Goal: Task Accomplishment & Management: Use online tool/utility

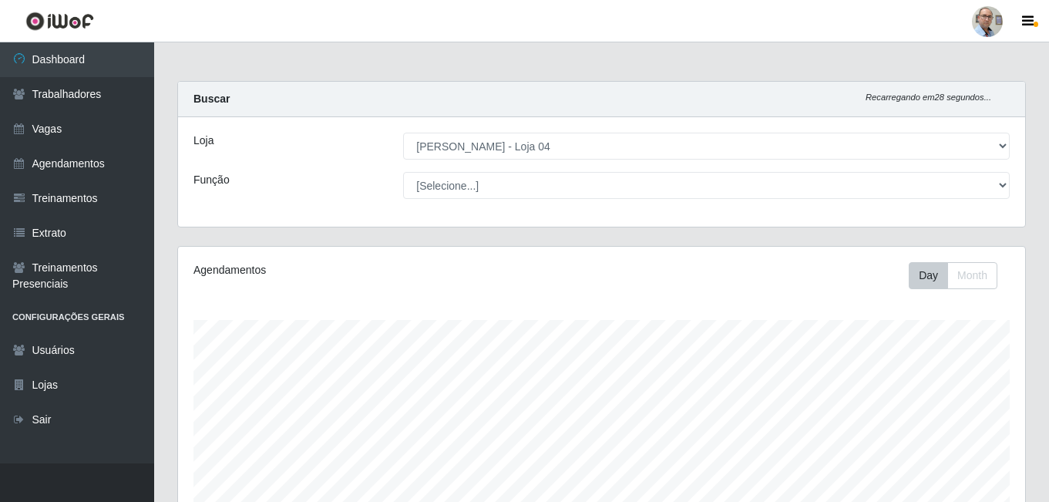
select select "251"
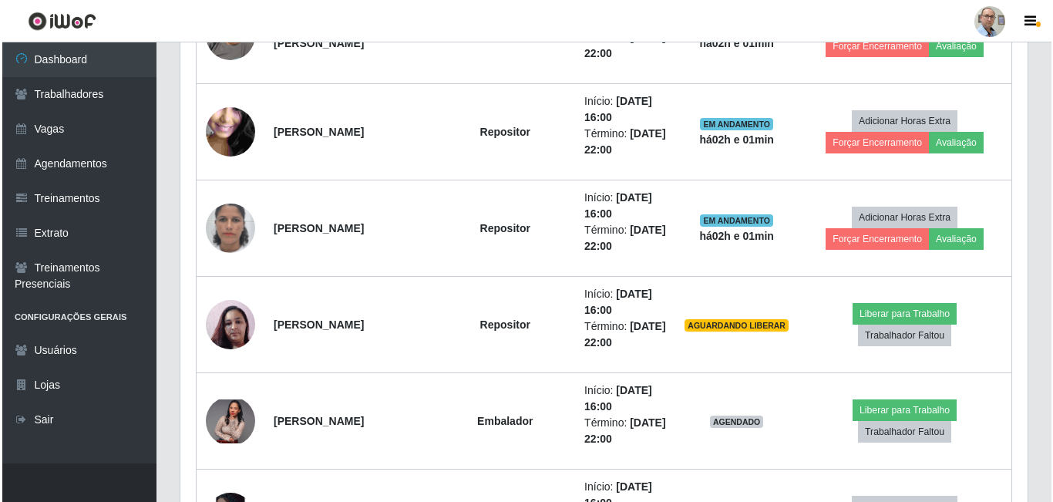
scroll to position [1018, 0]
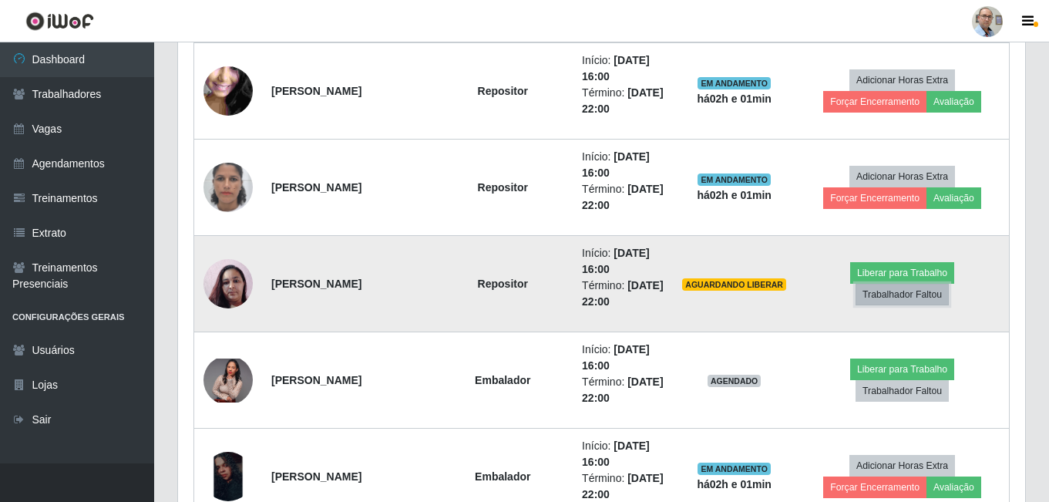
click at [911, 292] on button "Trabalhador Faltou" at bounding box center [901, 295] width 93 height 22
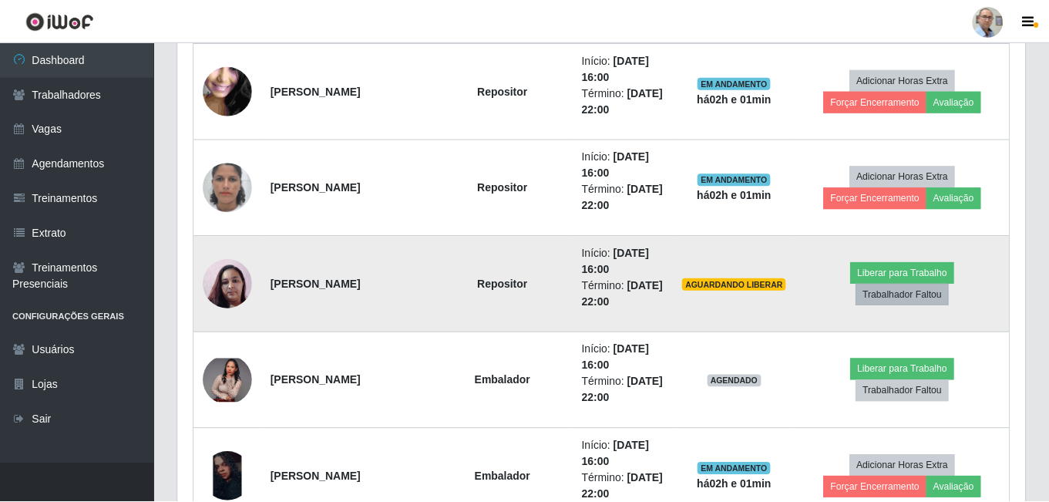
scroll to position [320, 839]
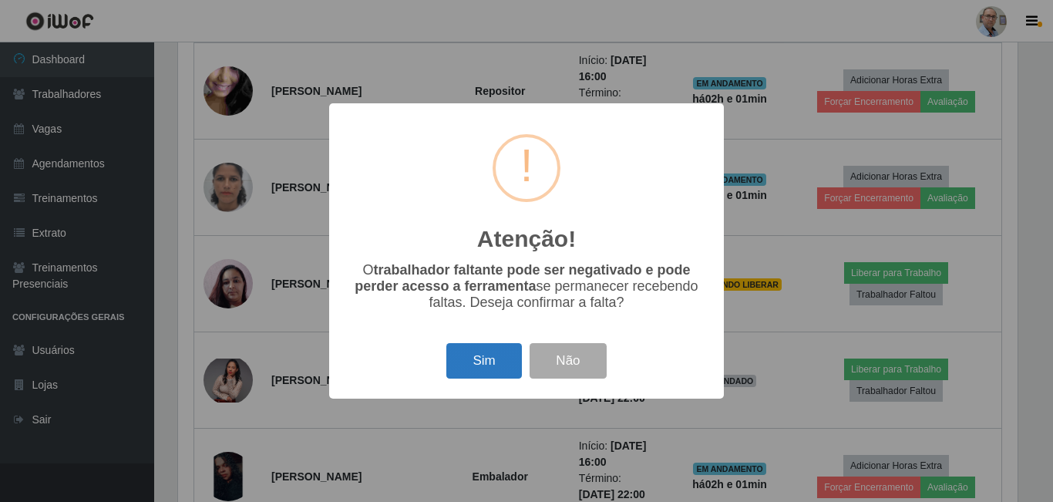
click at [482, 358] on button "Sim" at bounding box center [483, 361] width 75 height 36
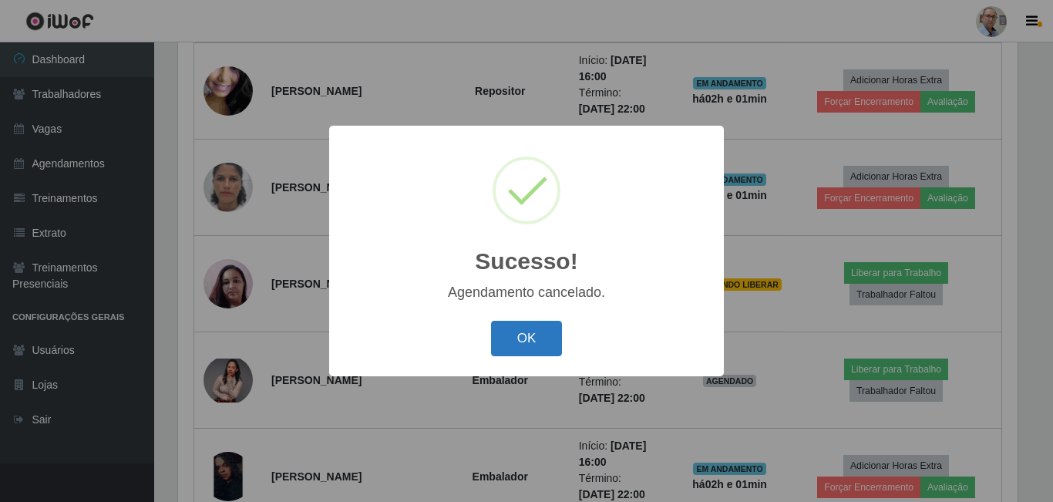
click at [529, 341] on button "OK" at bounding box center [527, 339] width 72 height 36
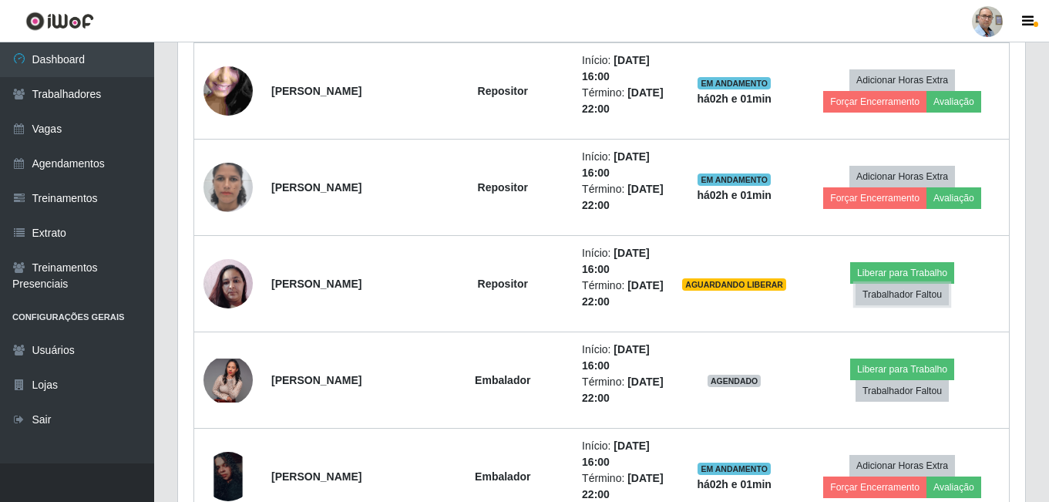
scroll to position [320, 847]
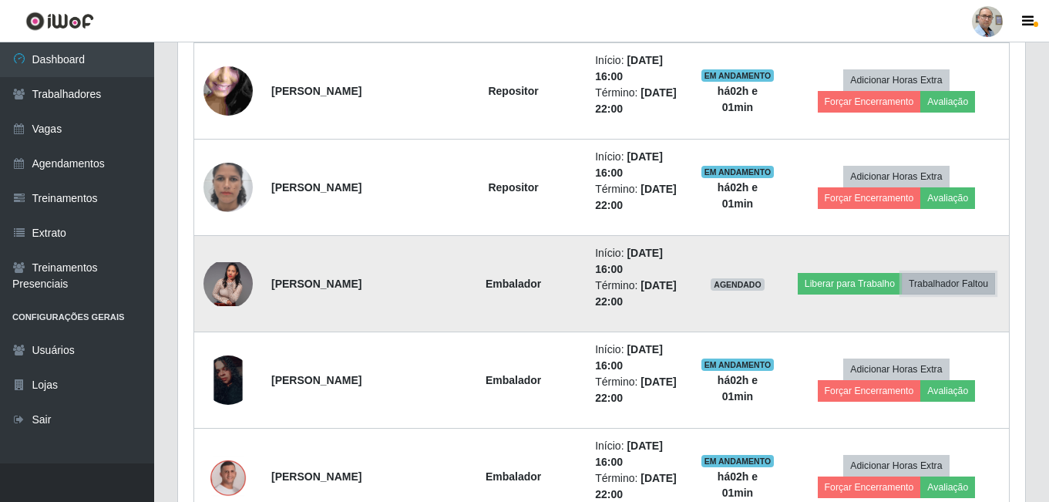
click at [902, 294] on button "Trabalhador Faltou" at bounding box center [948, 284] width 93 height 22
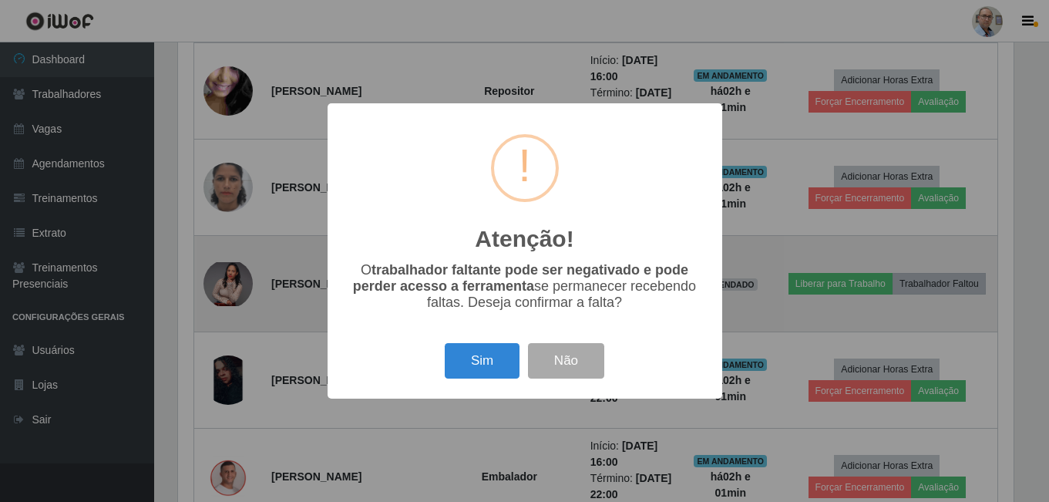
scroll to position [320, 839]
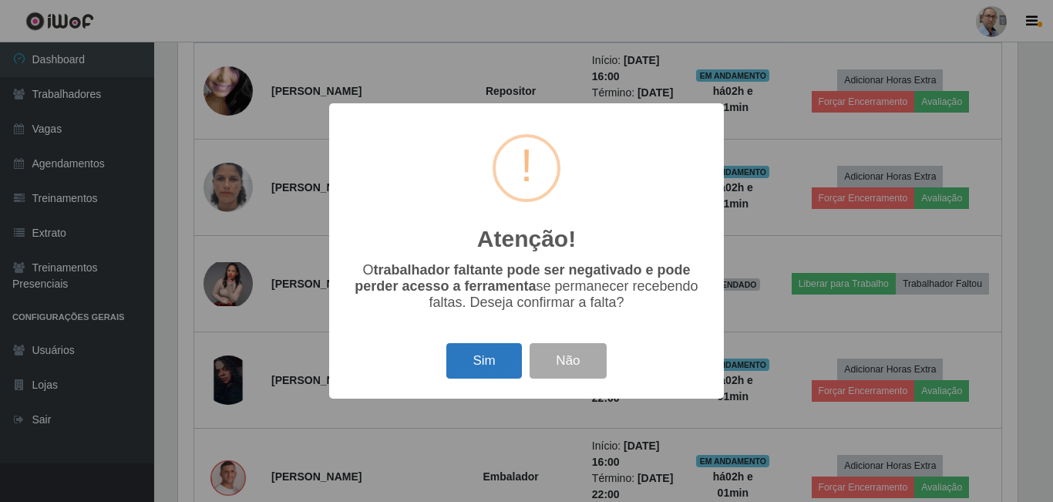
click at [480, 366] on button "Sim" at bounding box center [483, 361] width 75 height 36
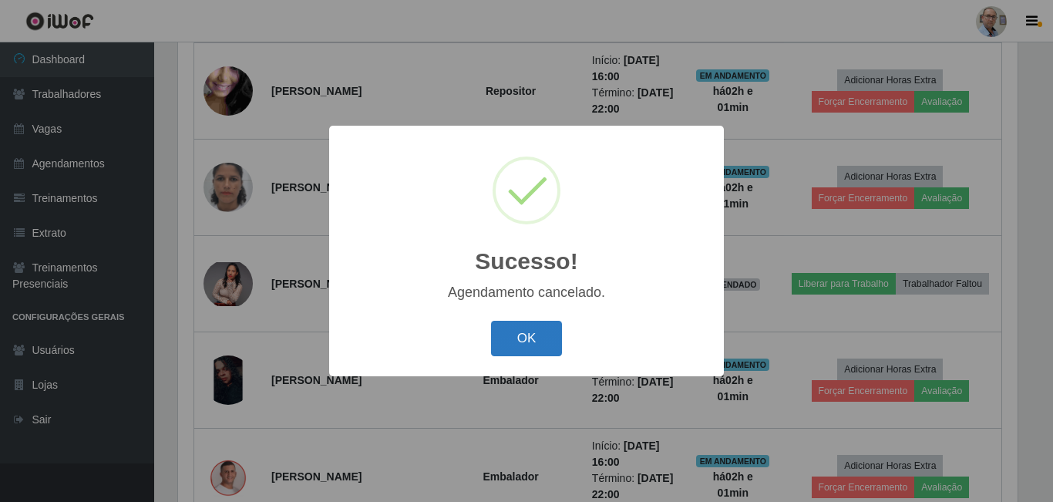
click at [535, 337] on button "OK" at bounding box center [527, 339] width 72 height 36
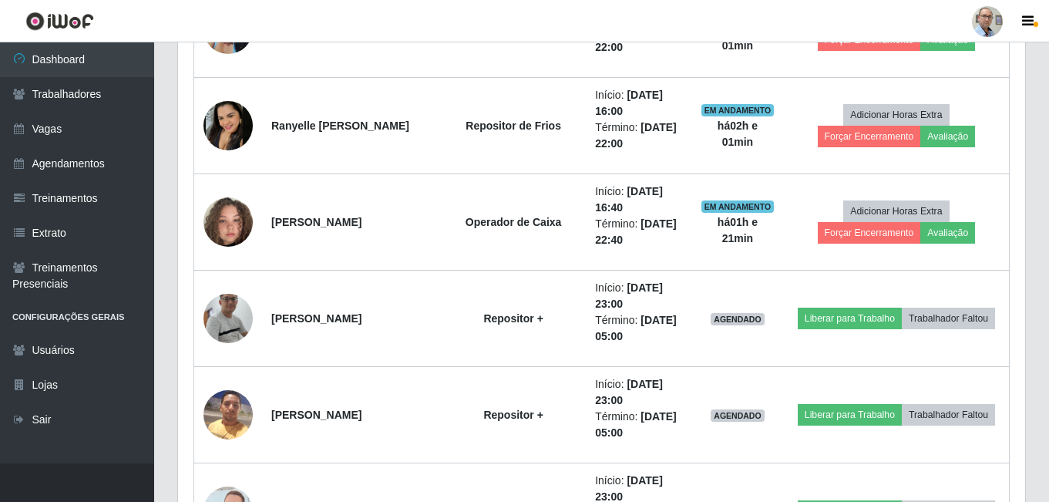
scroll to position [1789, 0]
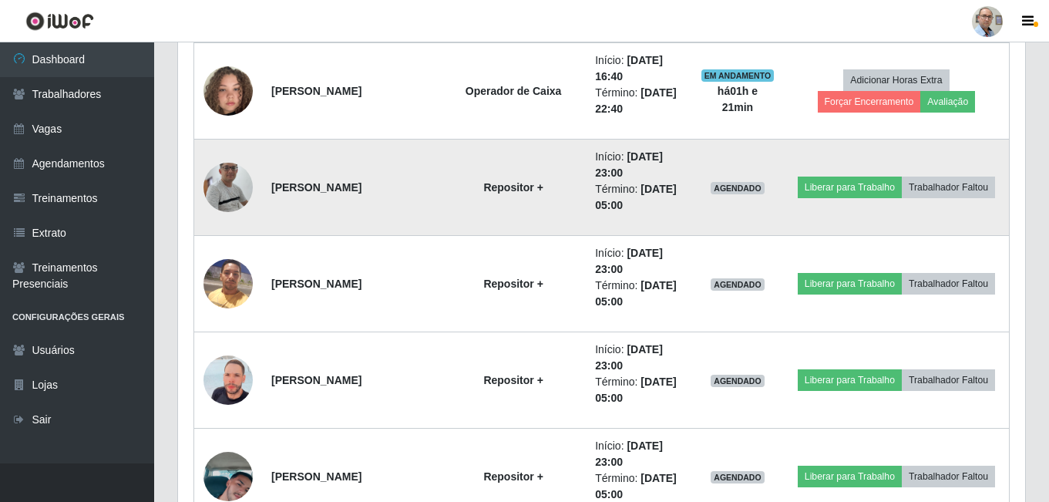
click at [228, 177] on img at bounding box center [227, 187] width 49 height 113
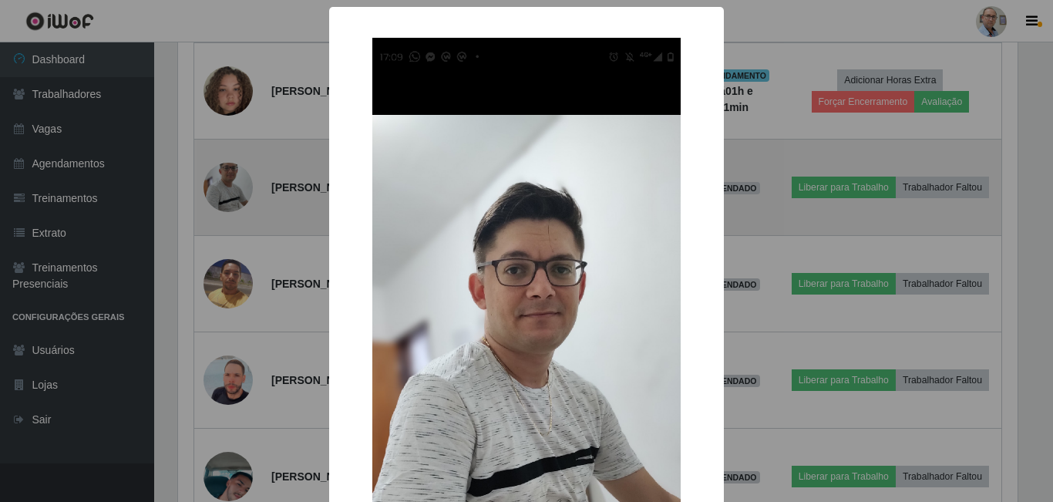
click at [228, 177] on div "× OK Cancel" at bounding box center [526, 251] width 1053 height 502
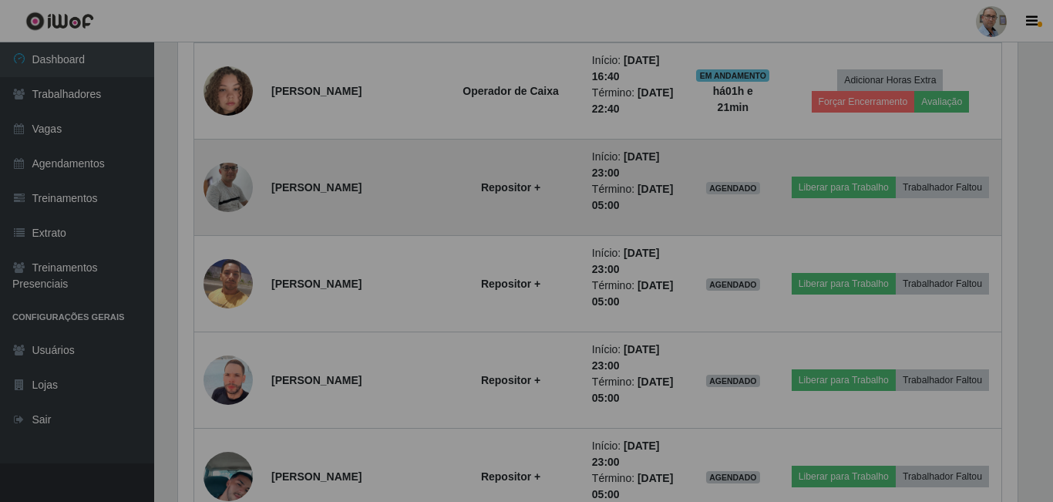
scroll to position [320, 847]
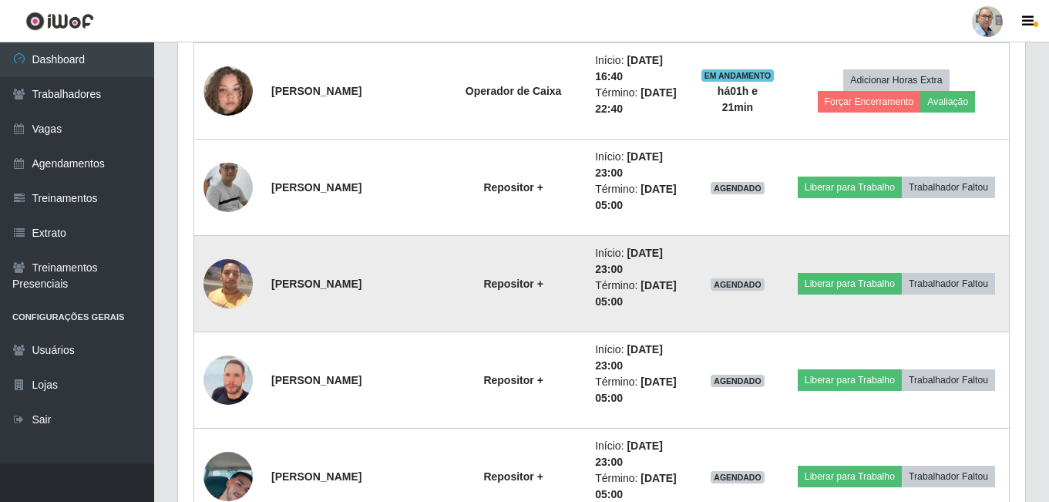
click at [228, 267] on img at bounding box center [227, 283] width 49 height 66
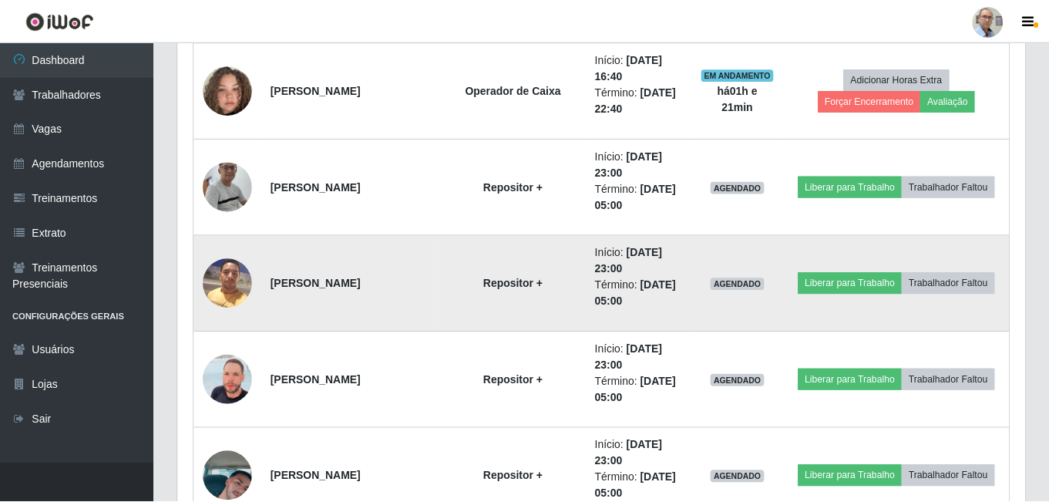
scroll to position [320, 839]
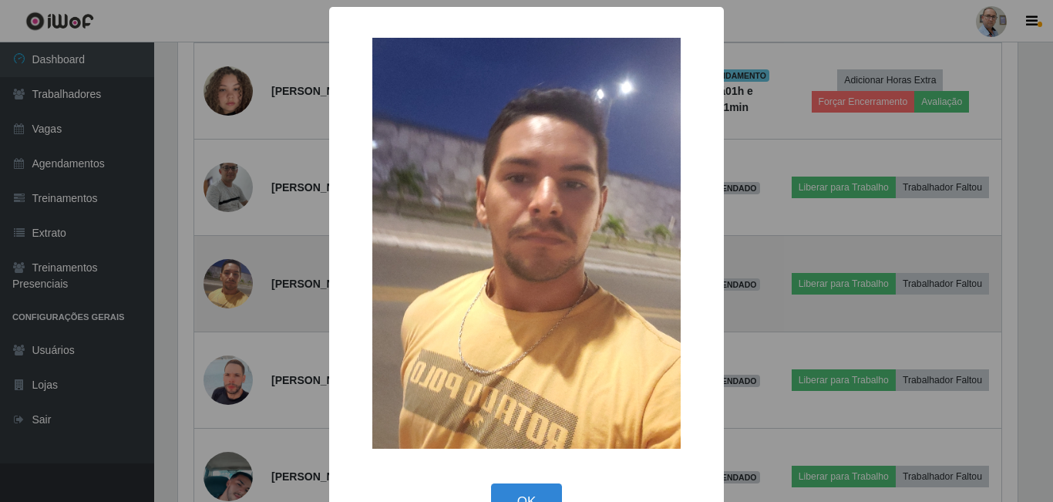
click at [228, 267] on div "× OK Cancel" at bounding box center [526, 251] width 1053 height 502
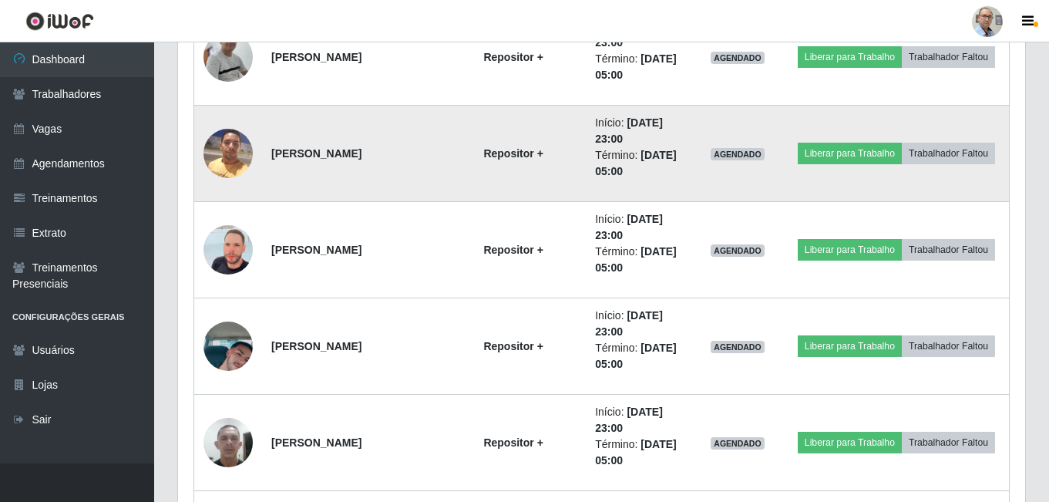
scroll to position [1943, 0]
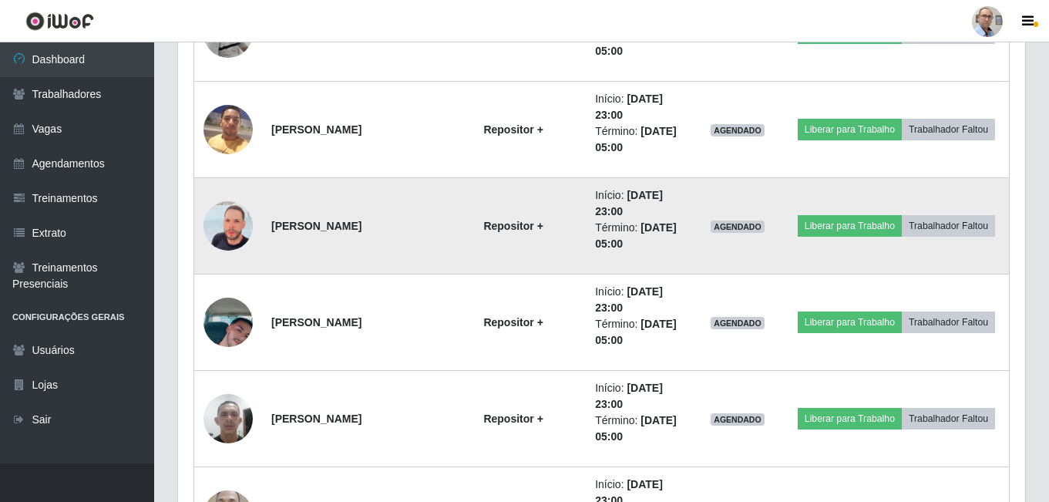
click at [229, 247] on img at bounding box center [227, 226] width 49 height 88
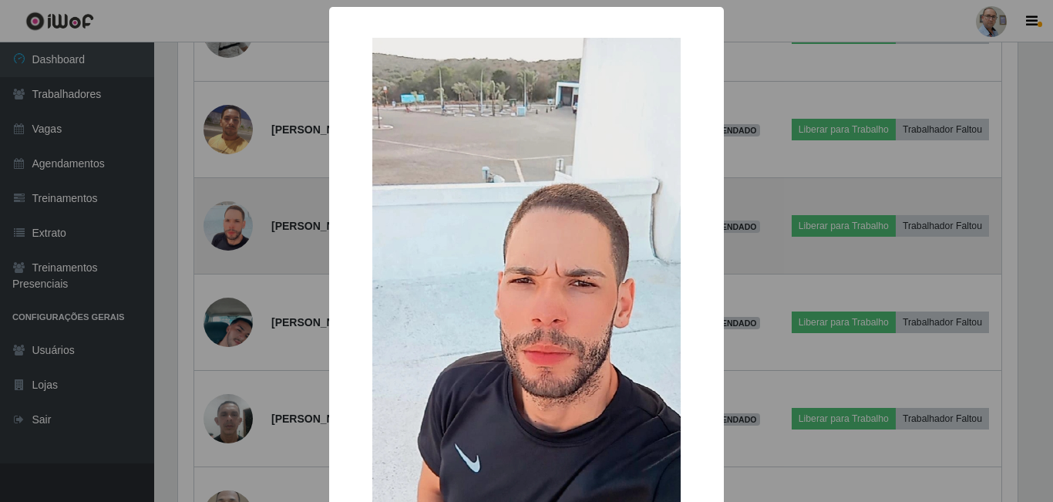
click at [229, 247] on div "× OK Cancel" at bounding box center [526, 251] width 1053 height 502
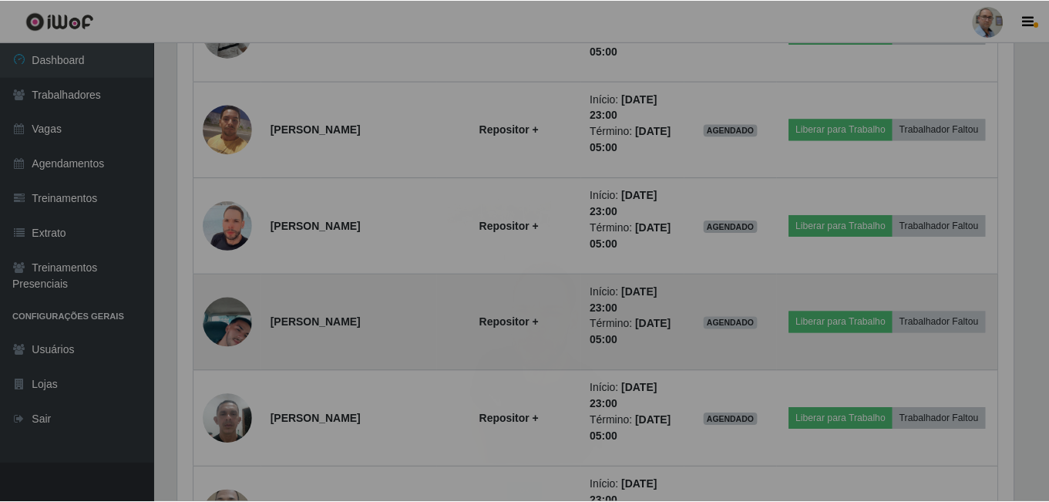
scroll to position [0, 0]
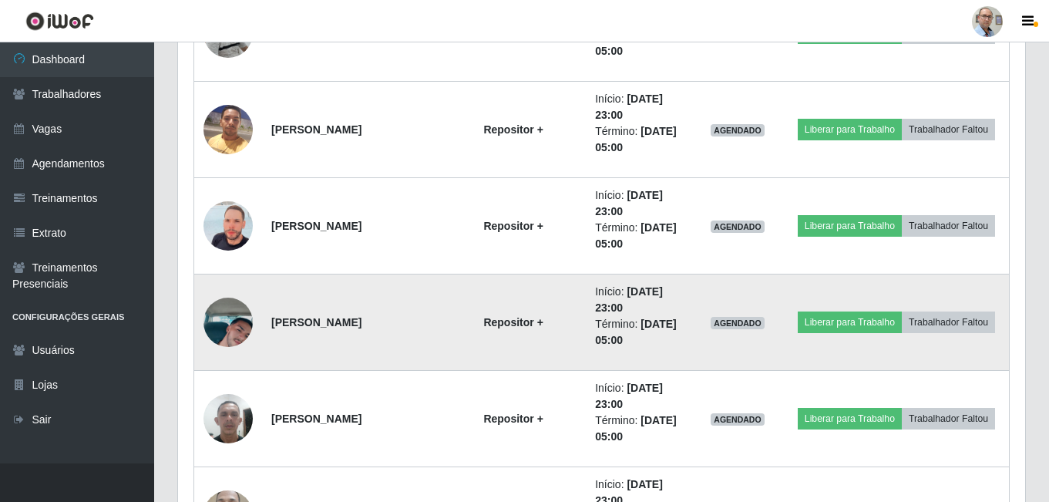
click at [221, 334] on img at bounding box center [227, 322] width 49 height 88
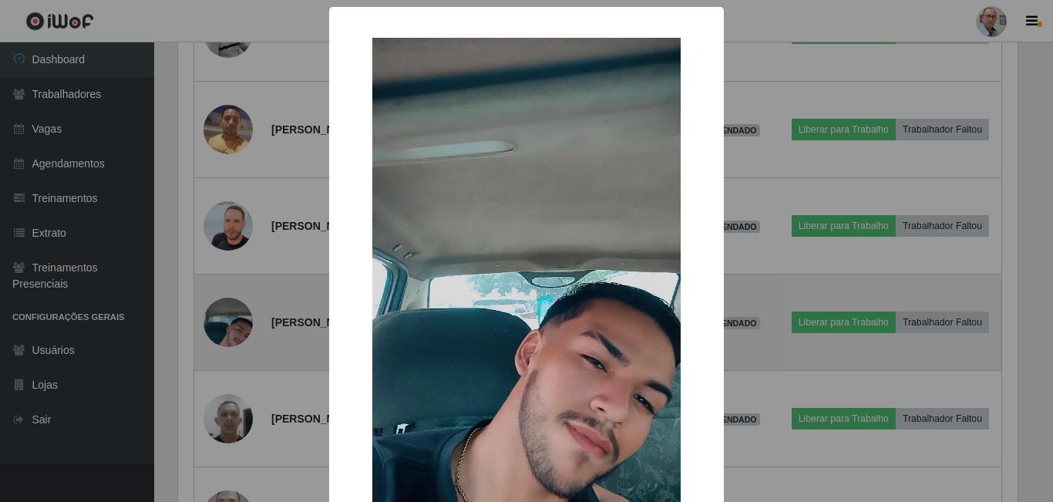
click at [221, 334] on div "× OK Cancel" at bounding box center [526, 251] width 1053 height 502
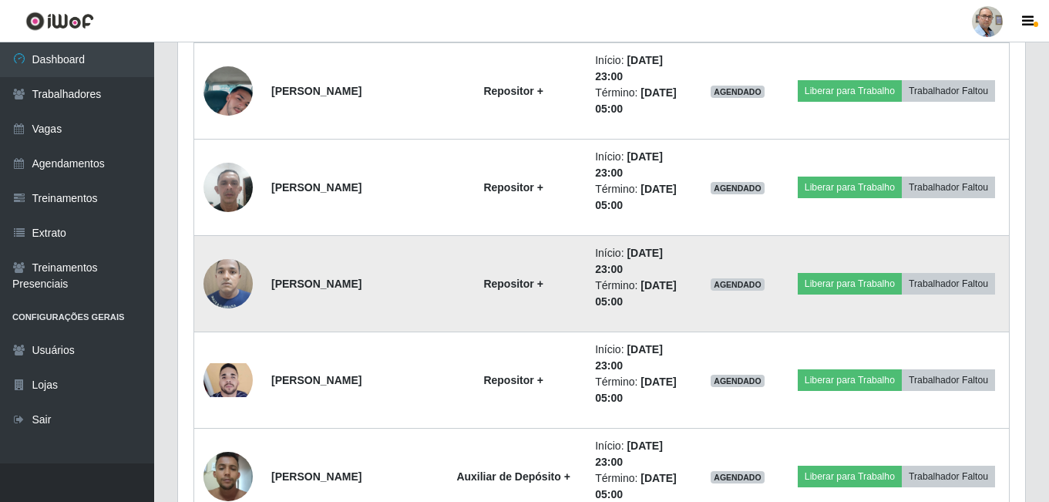
click at [222, 281] on img at bounding box center [227, 283] width 49 height 66
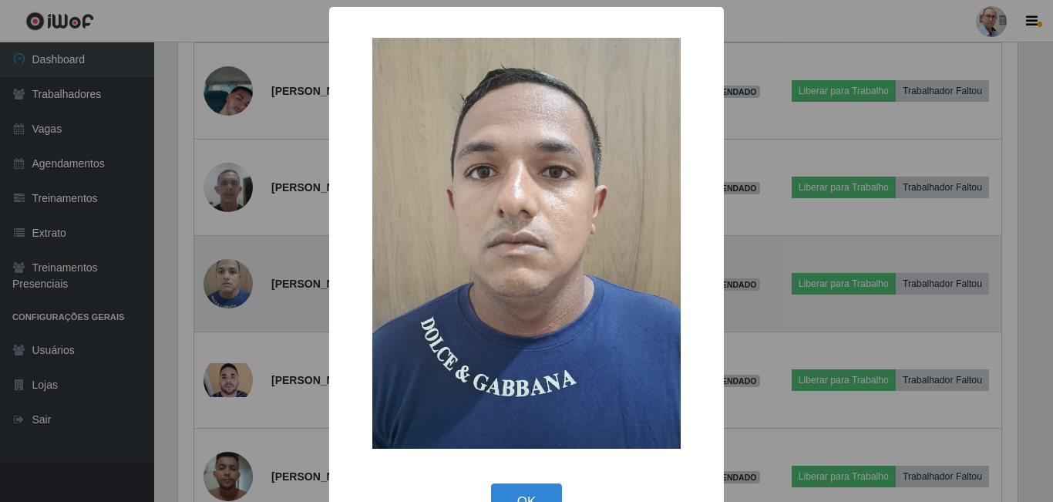
click at [222, 281] on div "× OK Cancel" at bounding box center [526, 251] width 1053 height 502
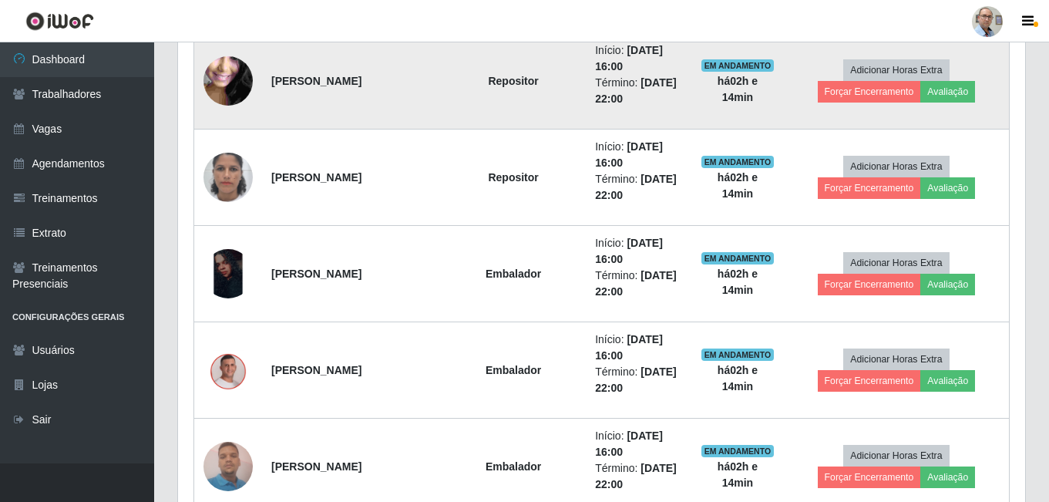
scroll to position [1036, 0]
